Goal: Task Accomplishment & Management: Manage account settings

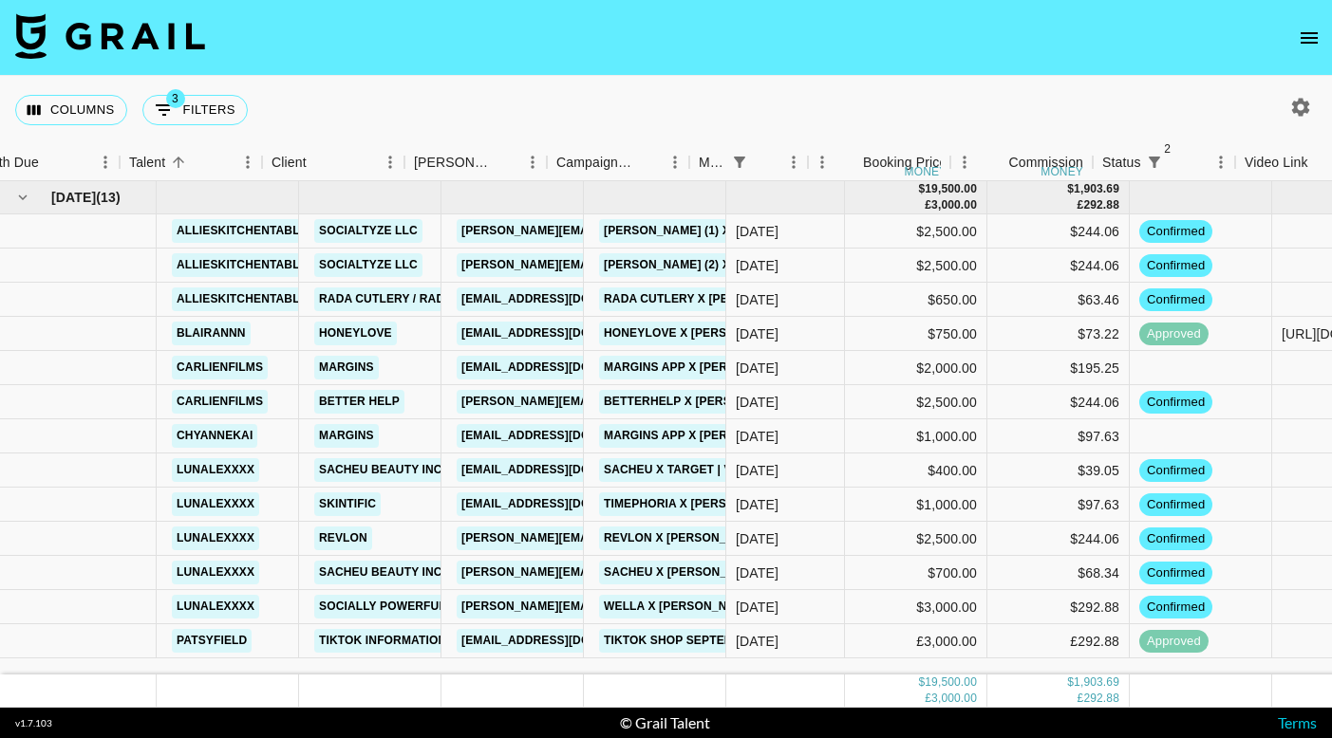
scroll to position [0, 37]
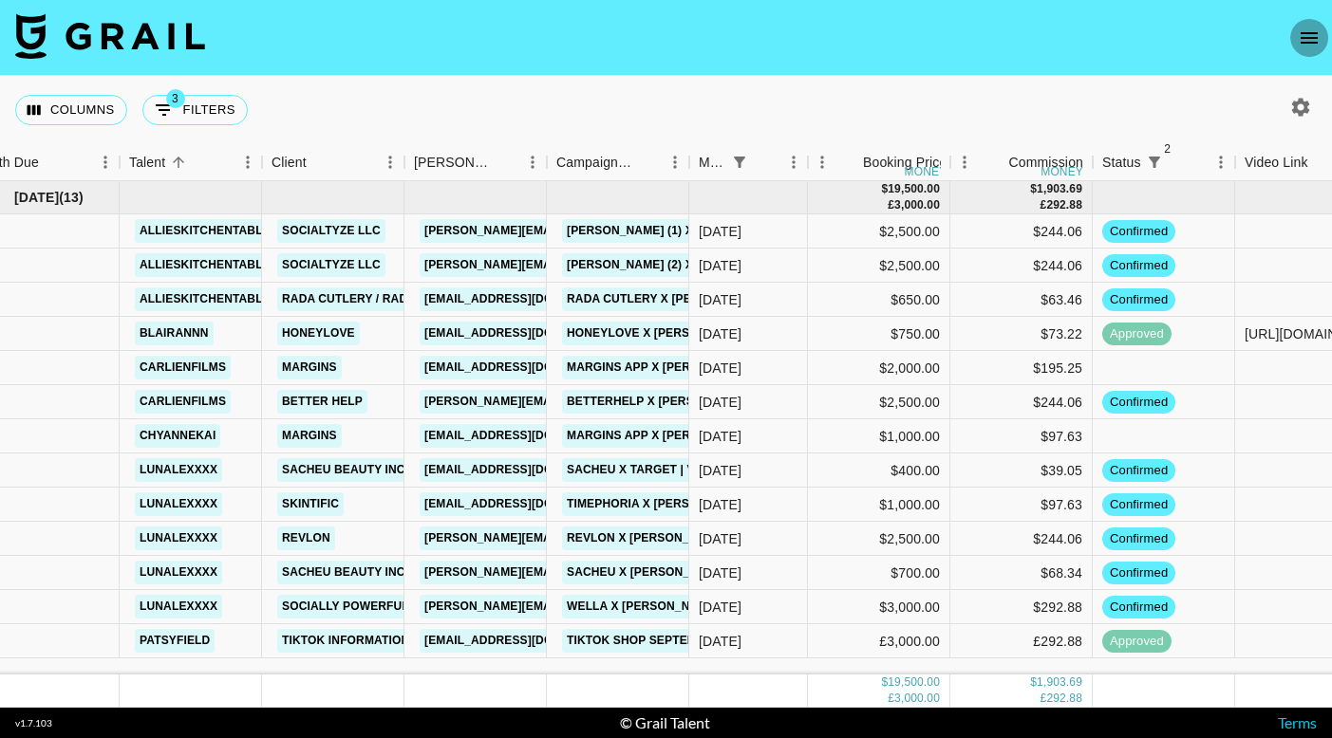
click at [1315, 34] on icon "open drawer" at bounding box center [1309, 38] width 23 height 23
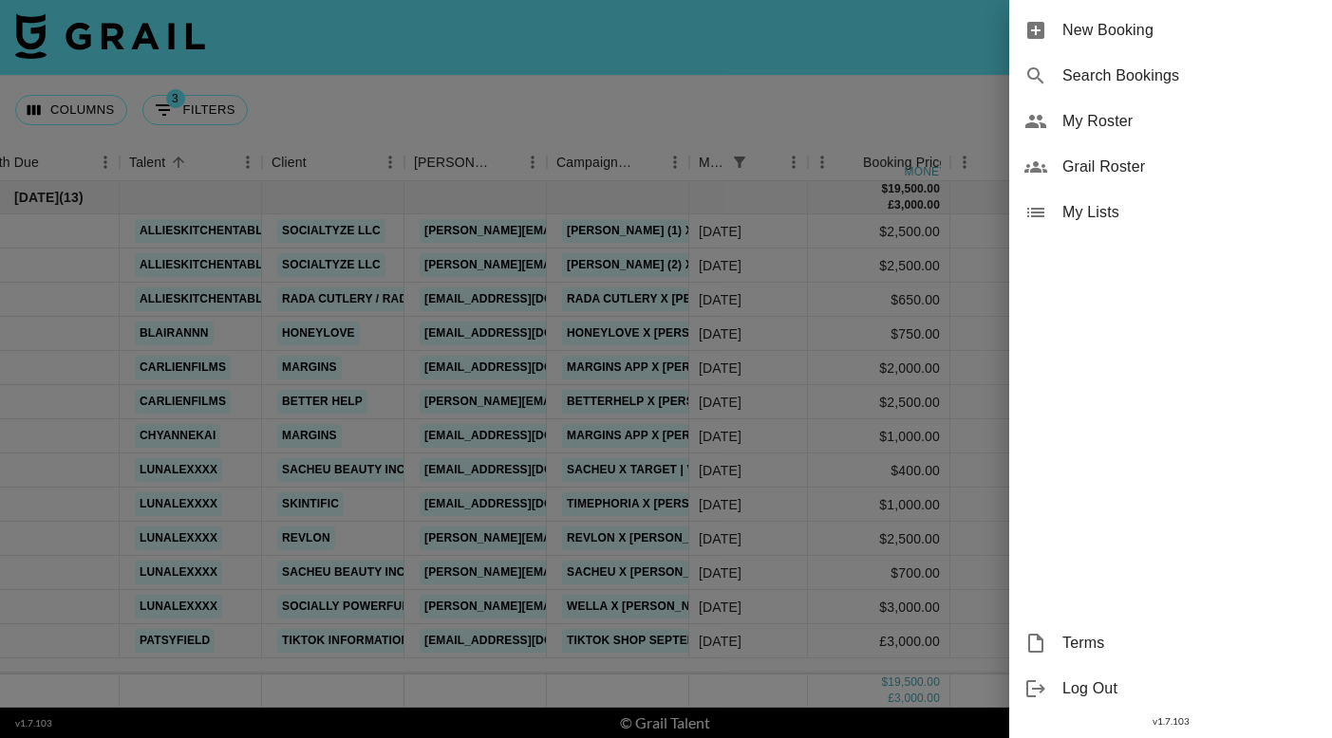
click at [1201, 108] on div "My Roster" at bounding box center [1170, 122] width 323 height 46
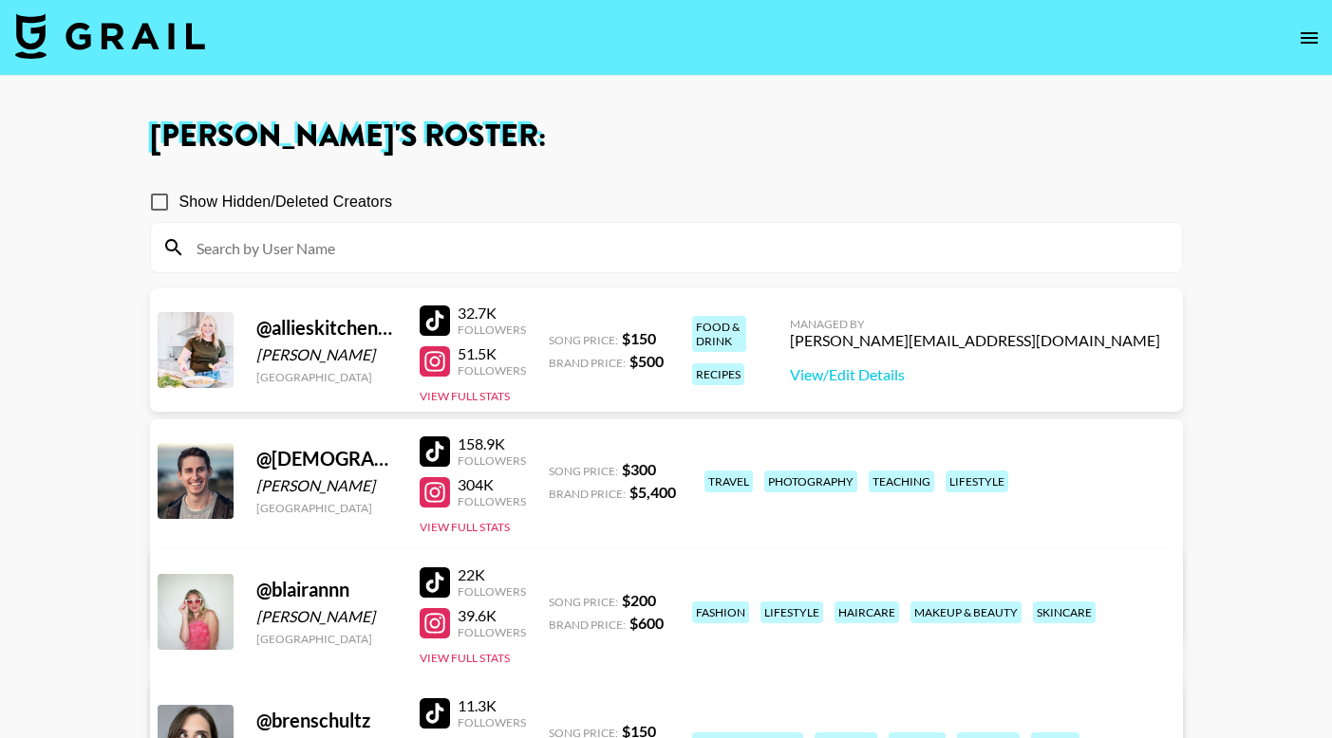
click at [360, 252] on input at bounding box center [677, 248] width 985 height 30
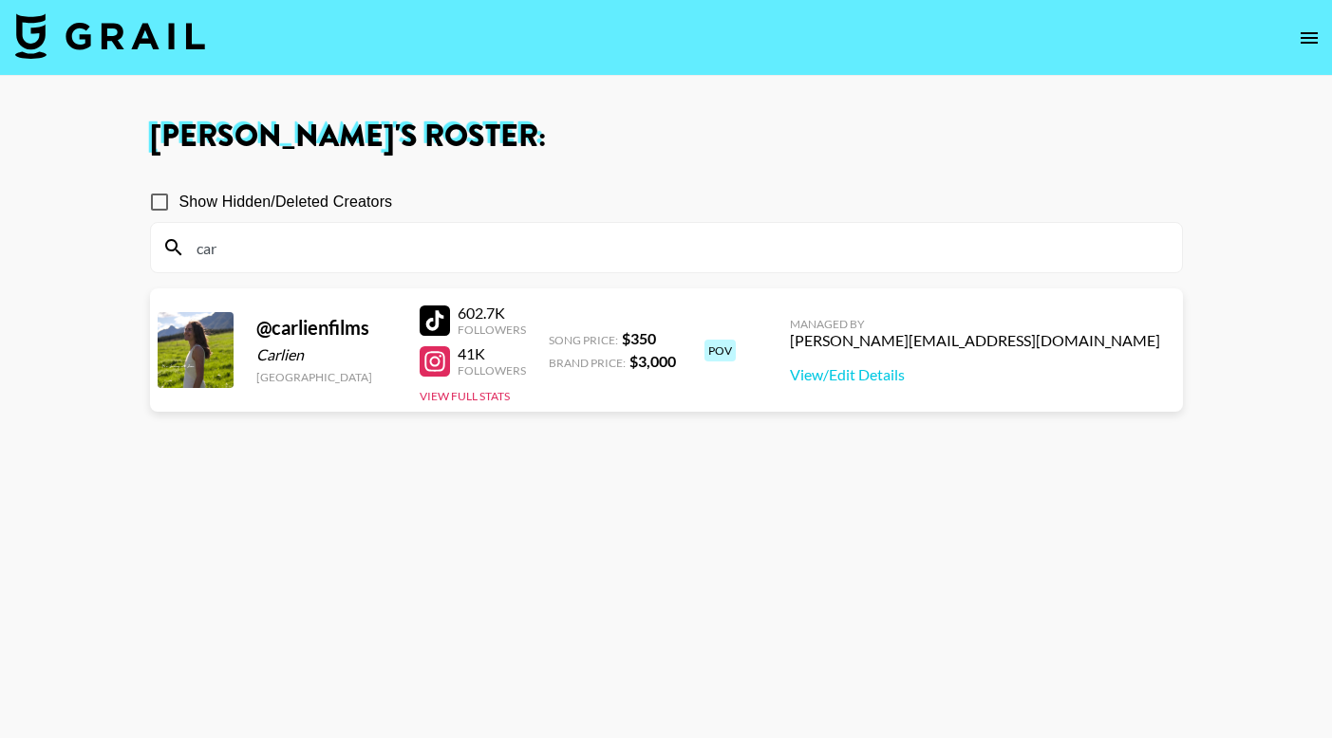
click at [438, 318] on div at bounding box center [435, 321] width 30 height 30
click at [435, 365] on div at bounding box center [435, 361] width 30 height 30
click at [277, 234] on input "car" at bounding box center [677, 248] width 985 height 30
click at [256, 253] on input "car" at bounding box center [677, 248] width 985 height 30
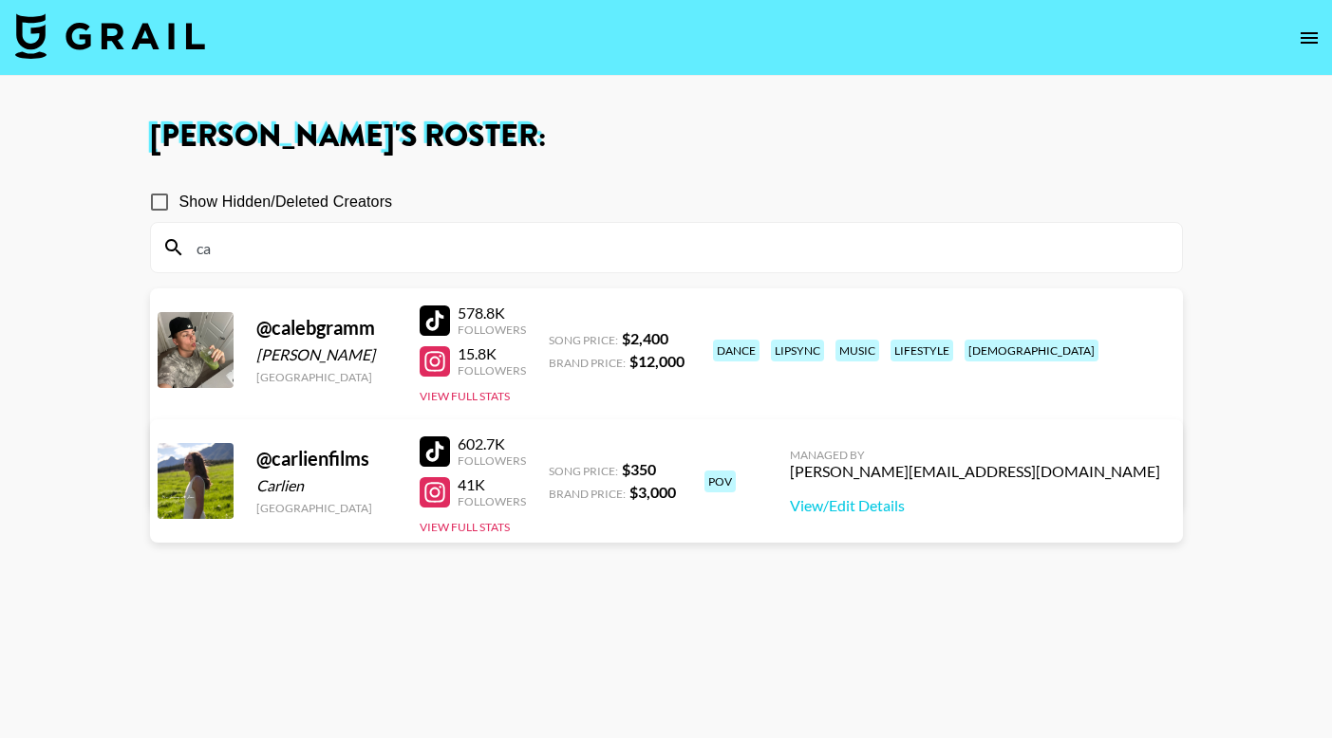
type input "c"
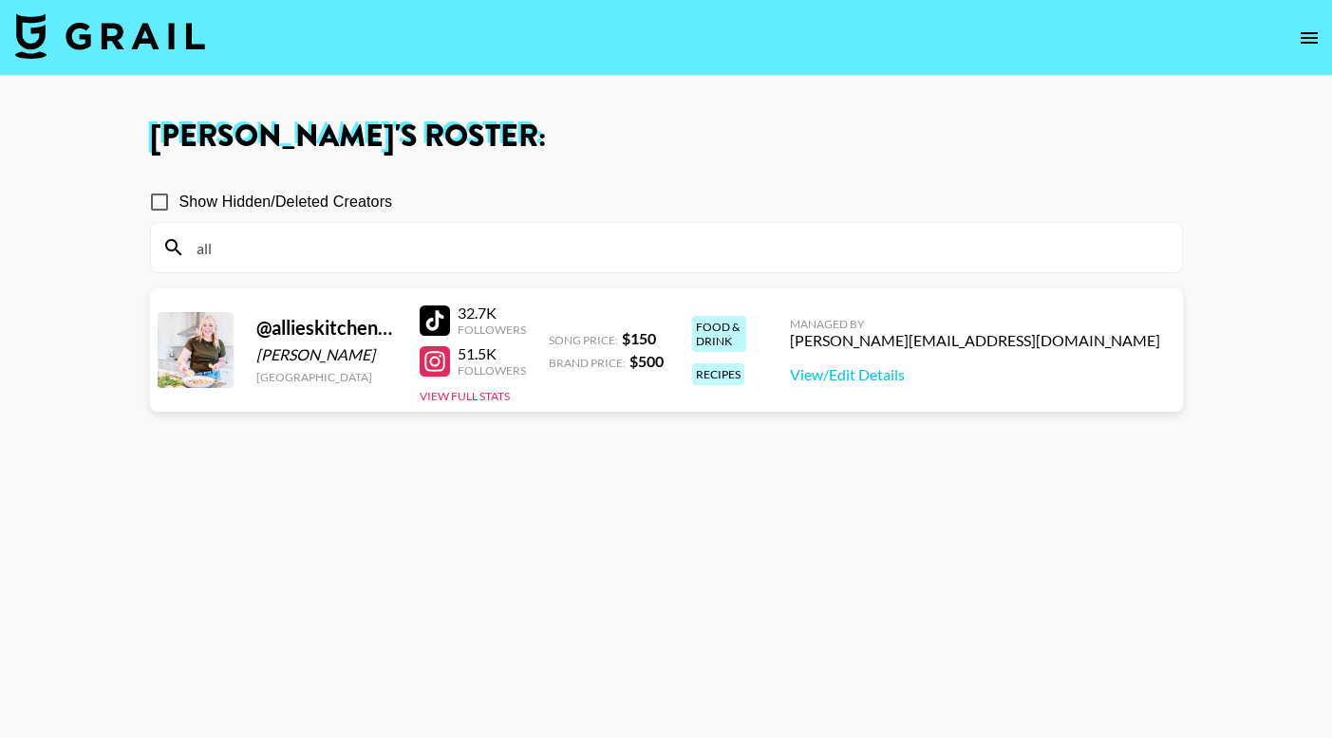
type input "all"
click at [434, 366] on div at bounding box center [435, 361] width 30 height 30
click at [441, 349] on div at bounding box center [435, 361] width 30 height 30
click at [476, 397] on button "View Full Stats" at bounding box center [465, 396] width 90 height 14
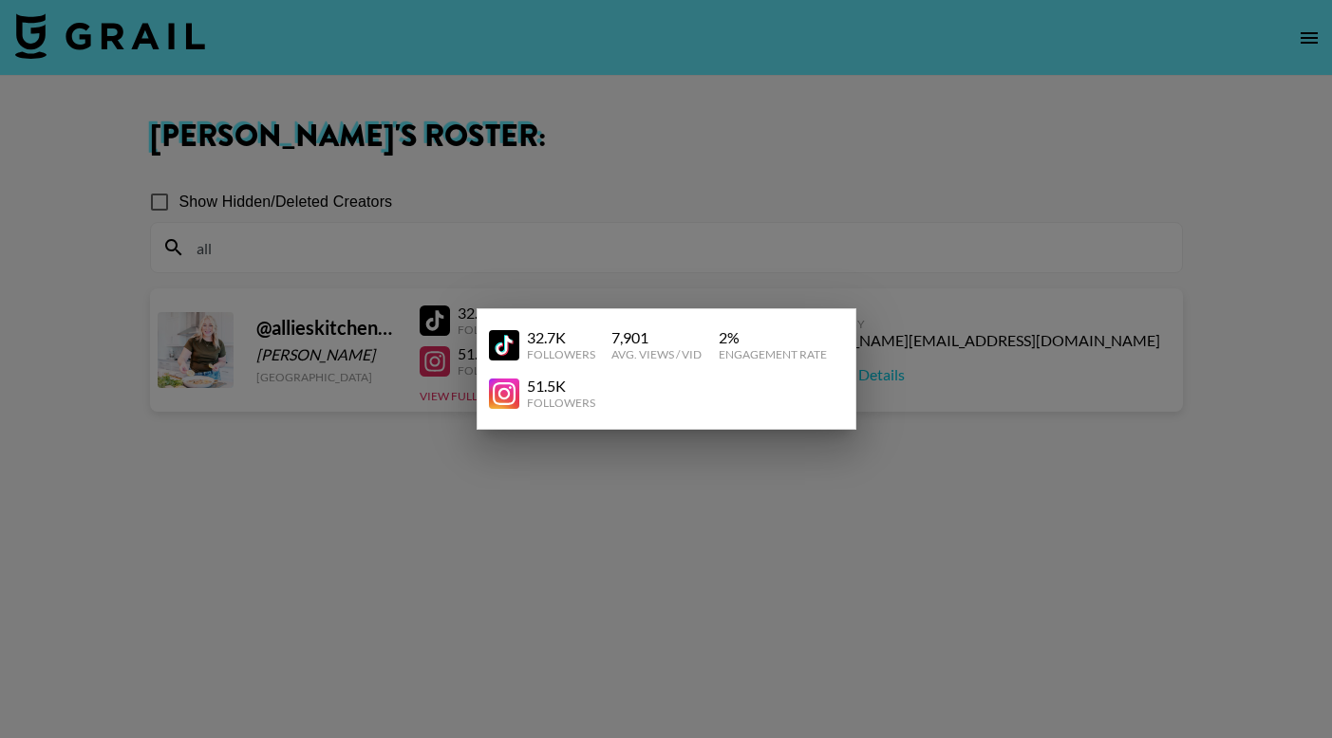
click at [810, 203] on div at bounding box center [666, 369] width 1332 height 738
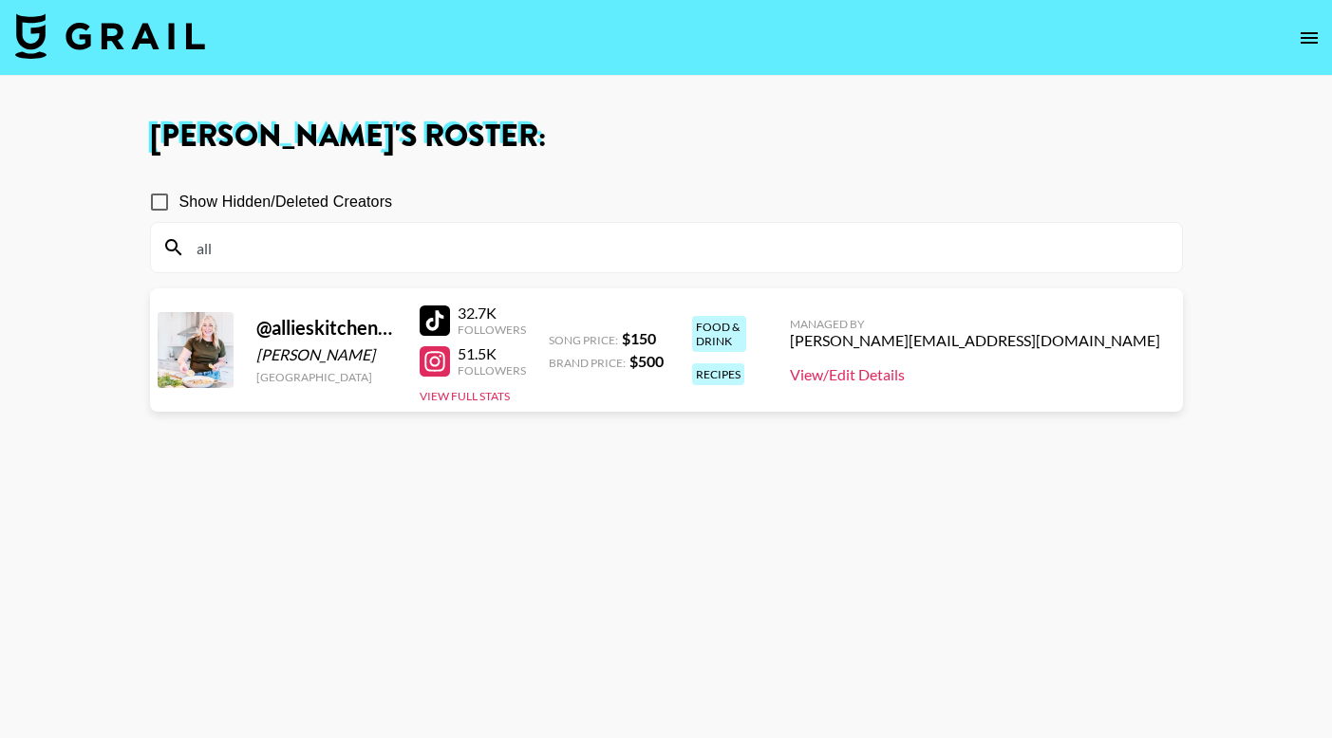
click at [1117, 376] on link "View/Edit Details" at bounding box center [975, 374] width 370 height 19
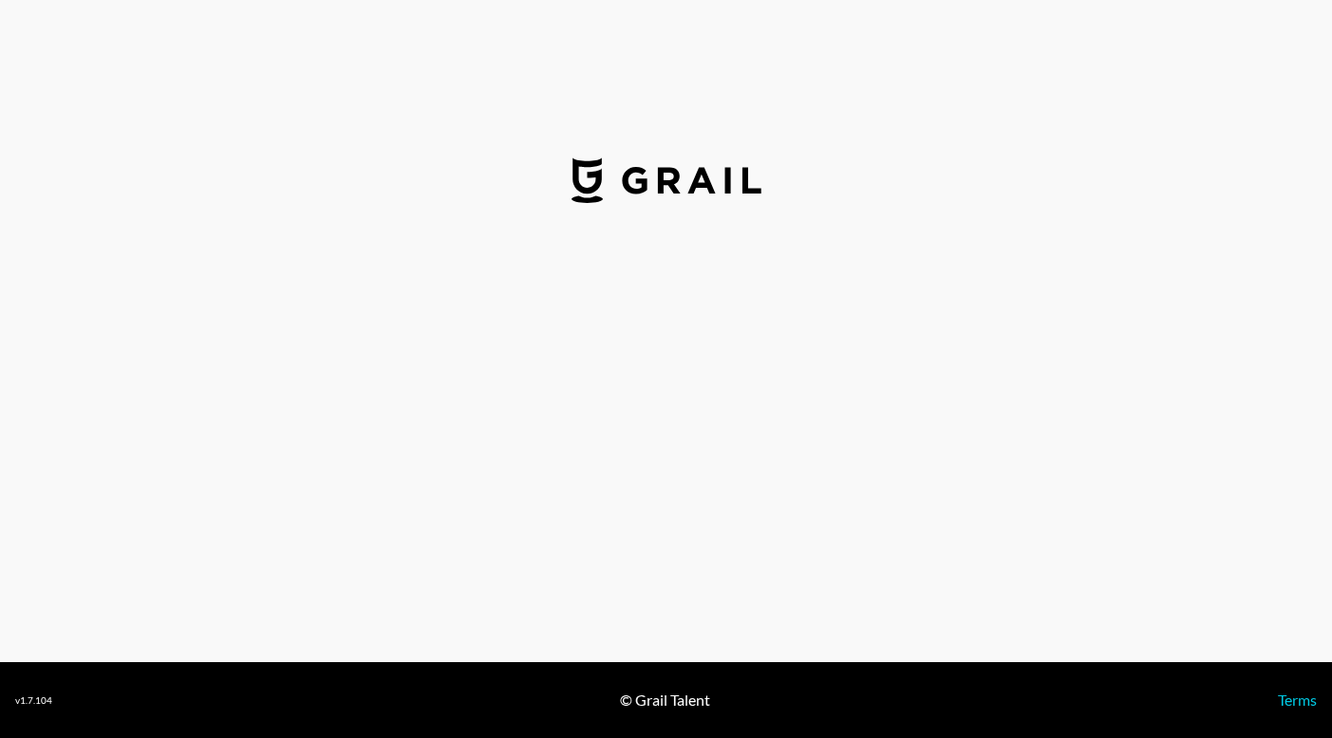
select select "USD"
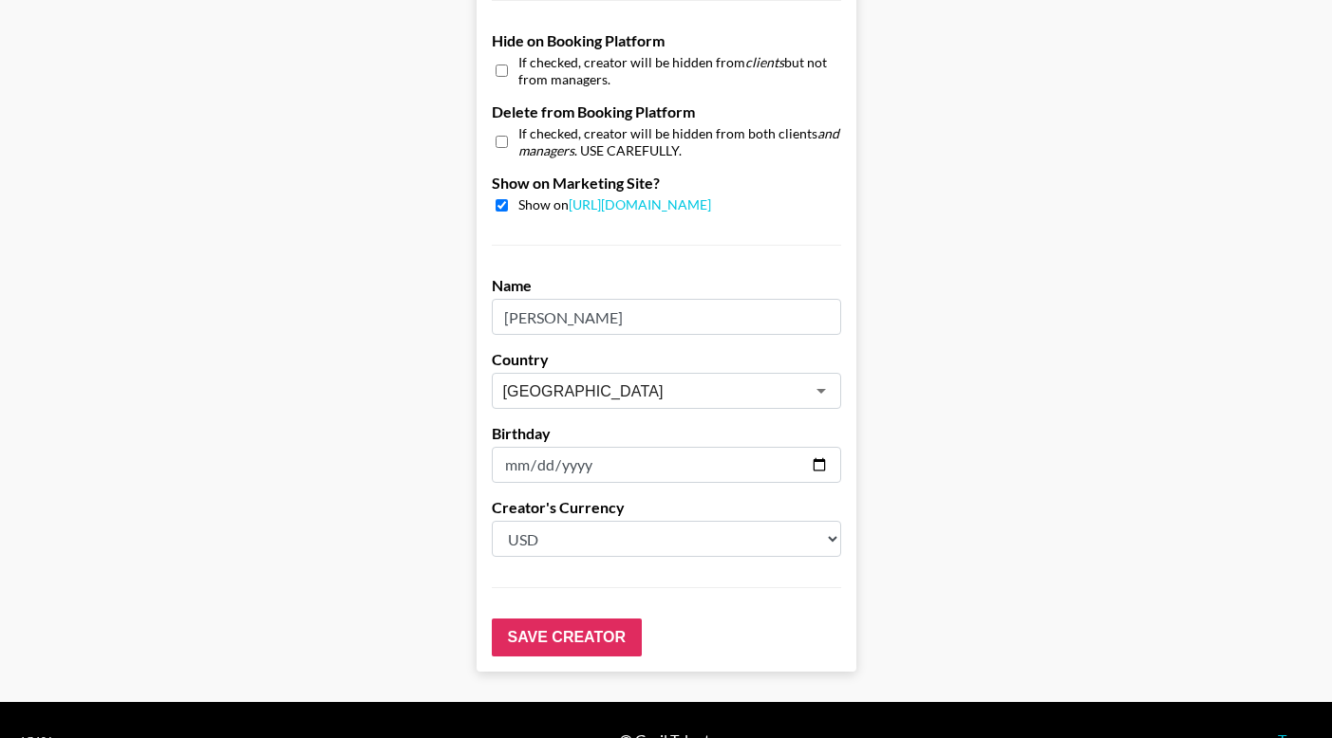
scroll to position [1811, 0]
